Goal: Transaction & Acquisition: Purchase product/service

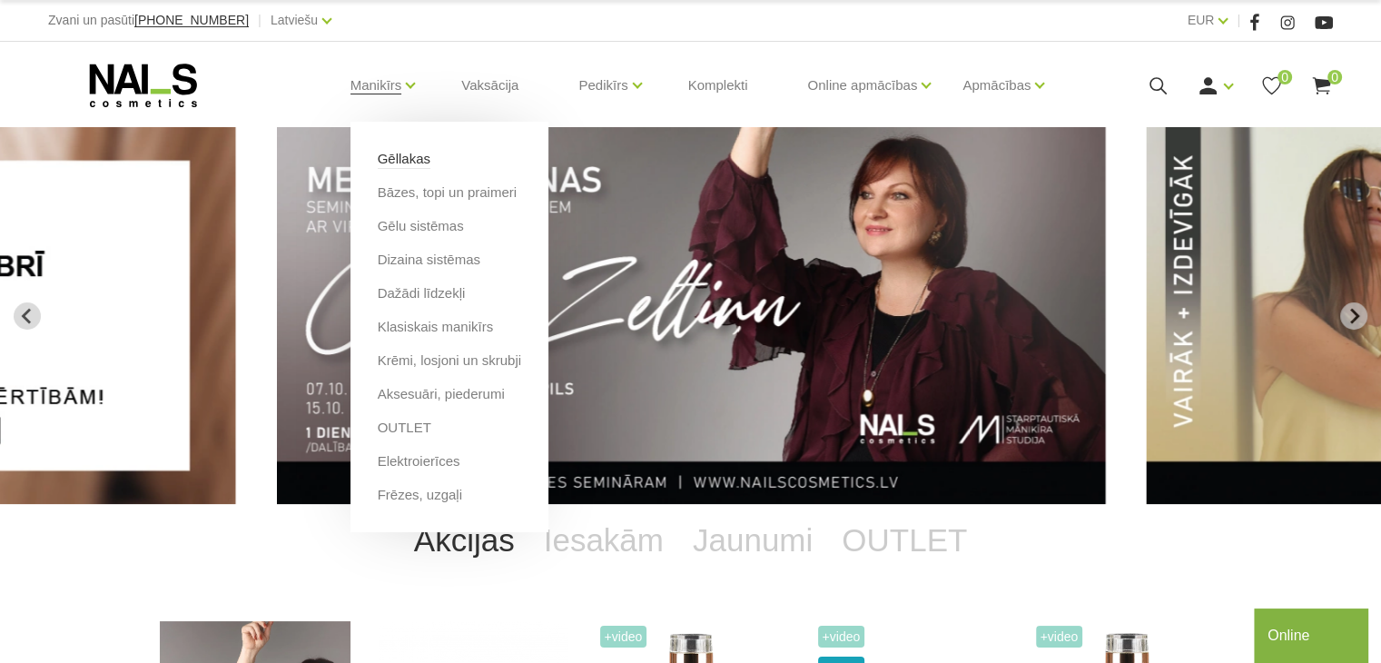
click at [403, 161] on link "Gēllakas" at bounding box center [404, 159] width 53 height 20
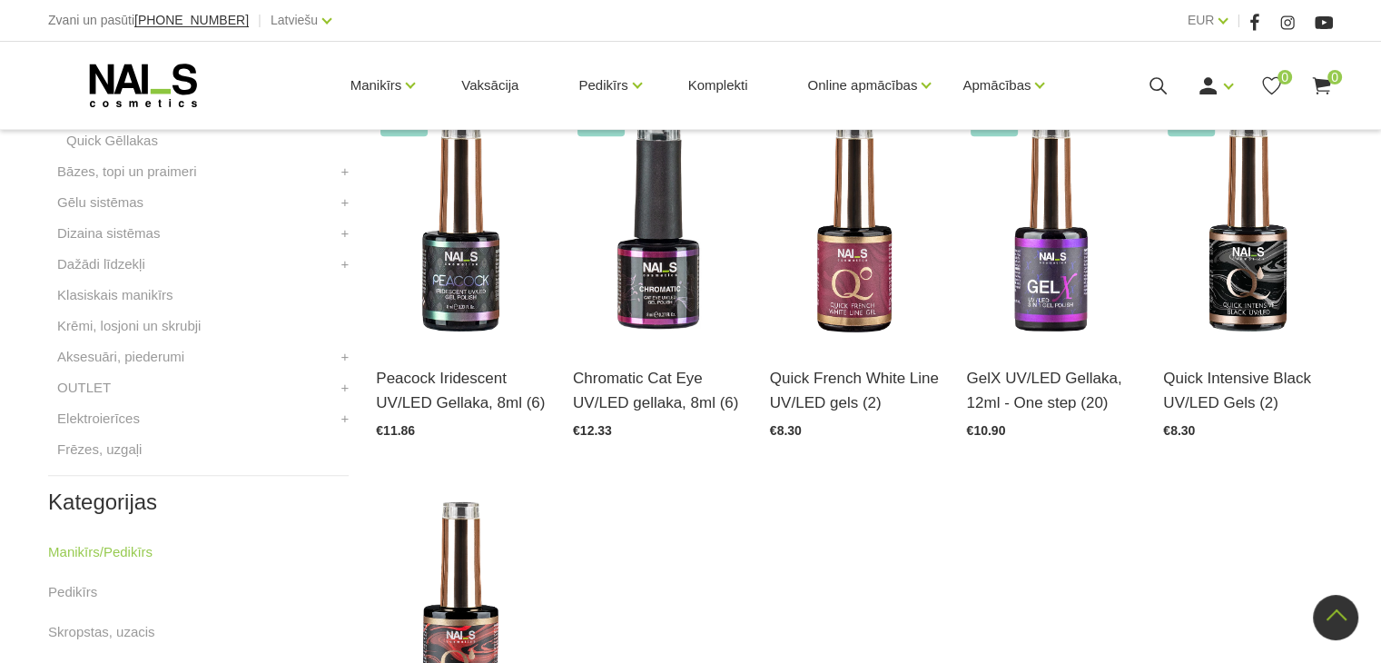
scroll to position [819, 0]
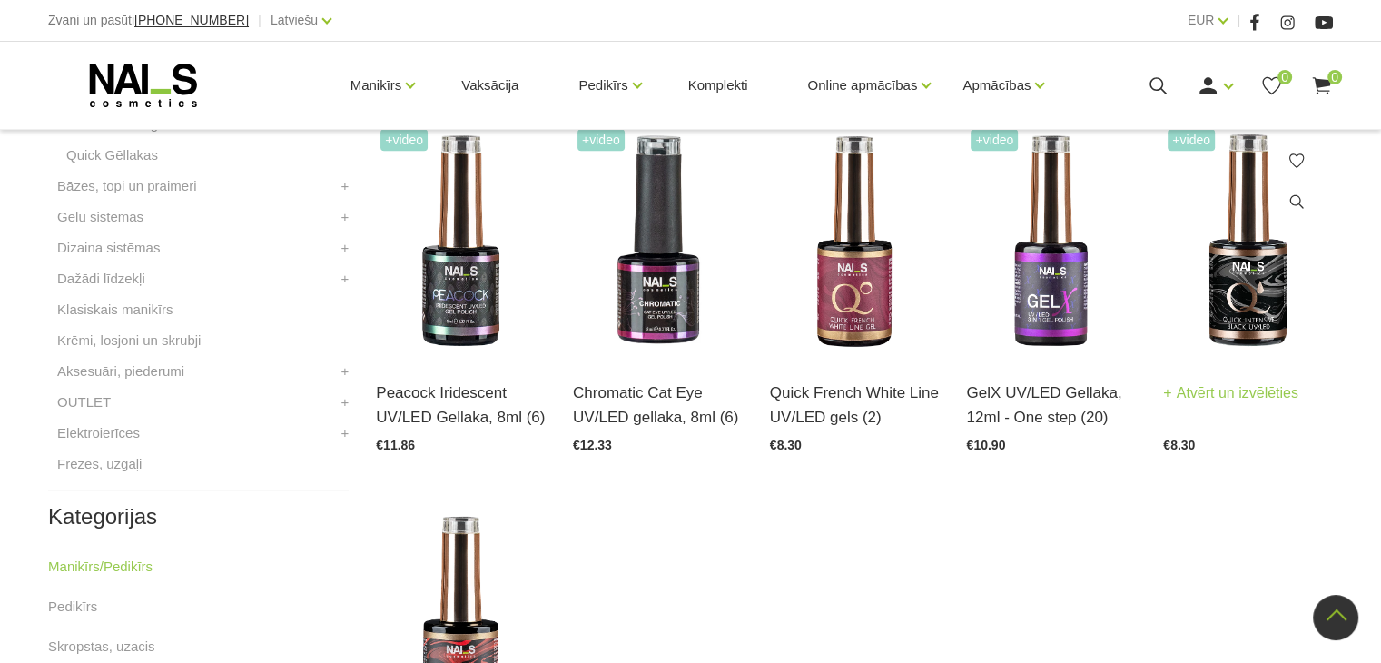
click at [1189, 349] on img at bounding box center [1248, 240] width 170 height 233
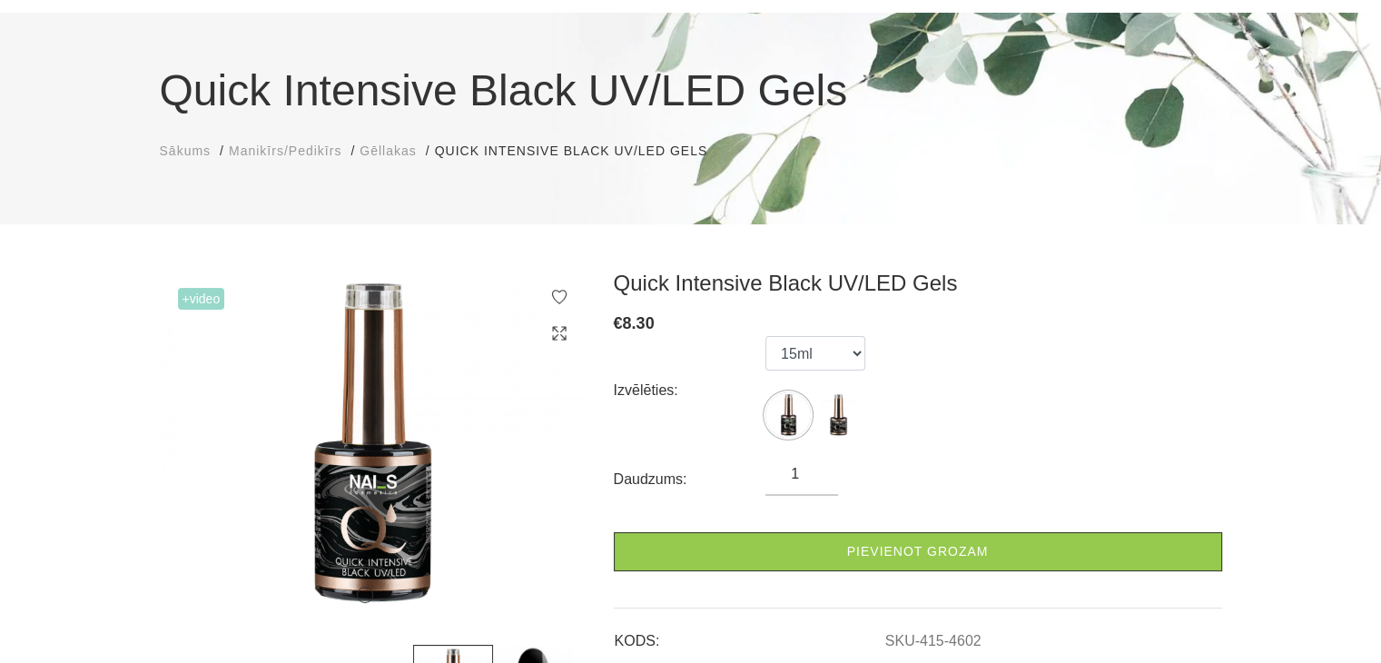
scroll to position [115, 0]
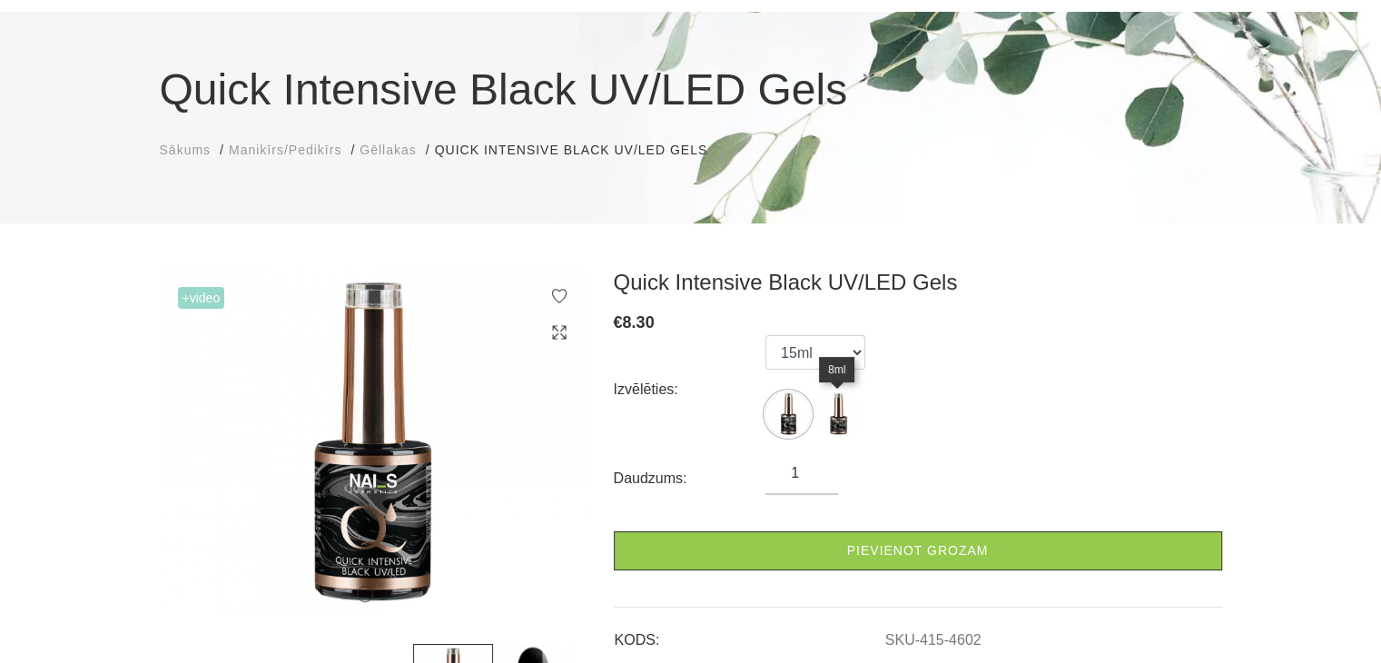
click at [848, 414] on img at bounding box center [837, 413] width 45 height 45
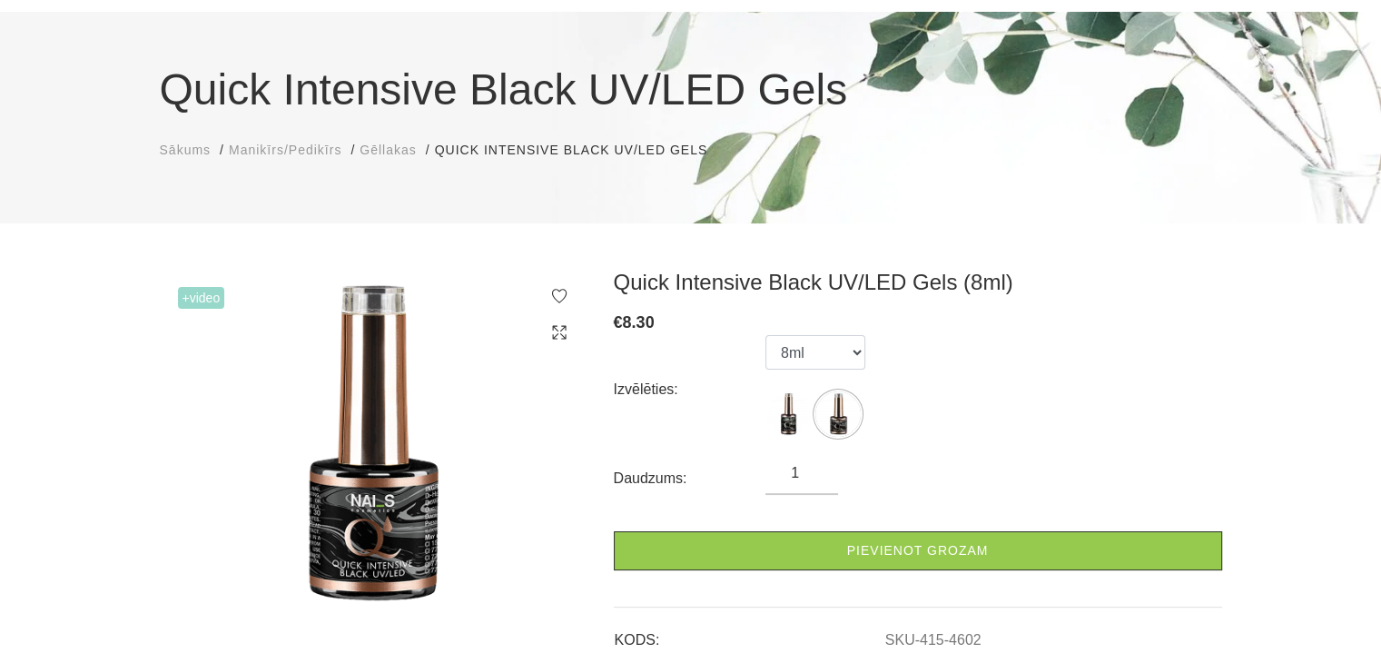
click at [765, 398] on label at bounding box center [787, 413] width 45 height 45
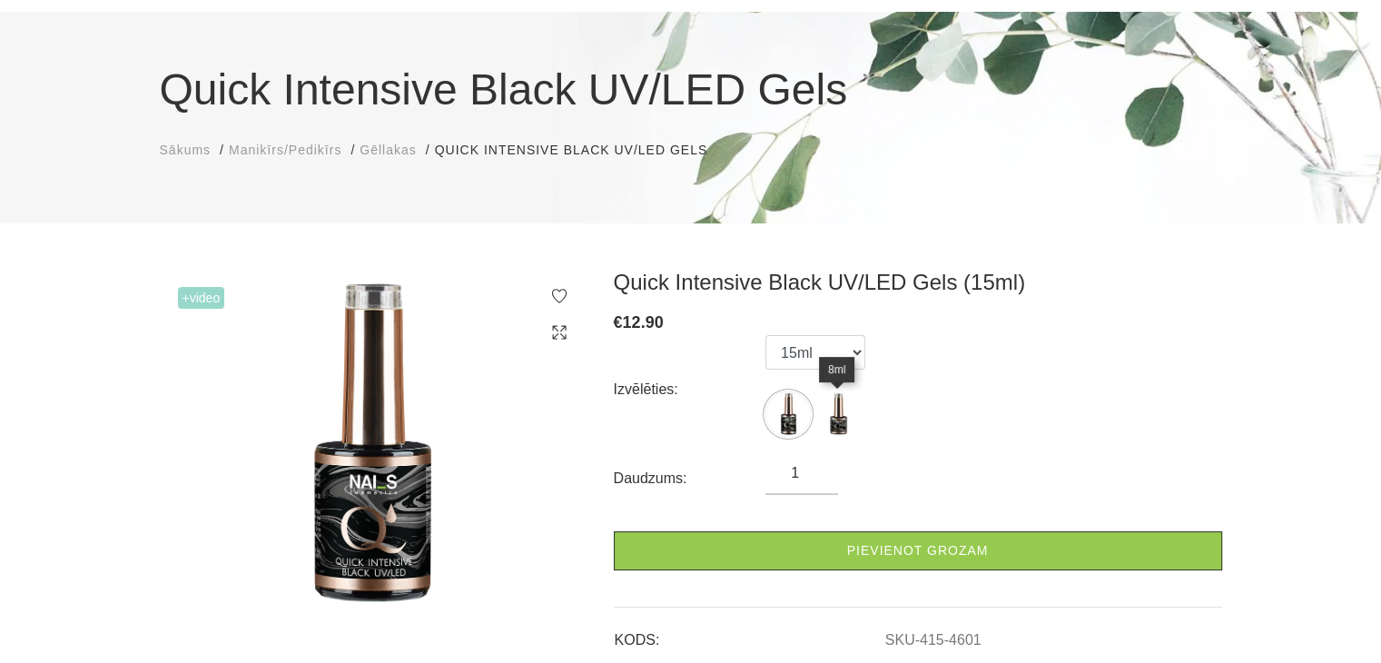
click at [832, 408] on img at bounding box center [837, 413] width 45 height 45
select select "4602"
